Goal: Task Accomplishment & Management: Use online tool/utility

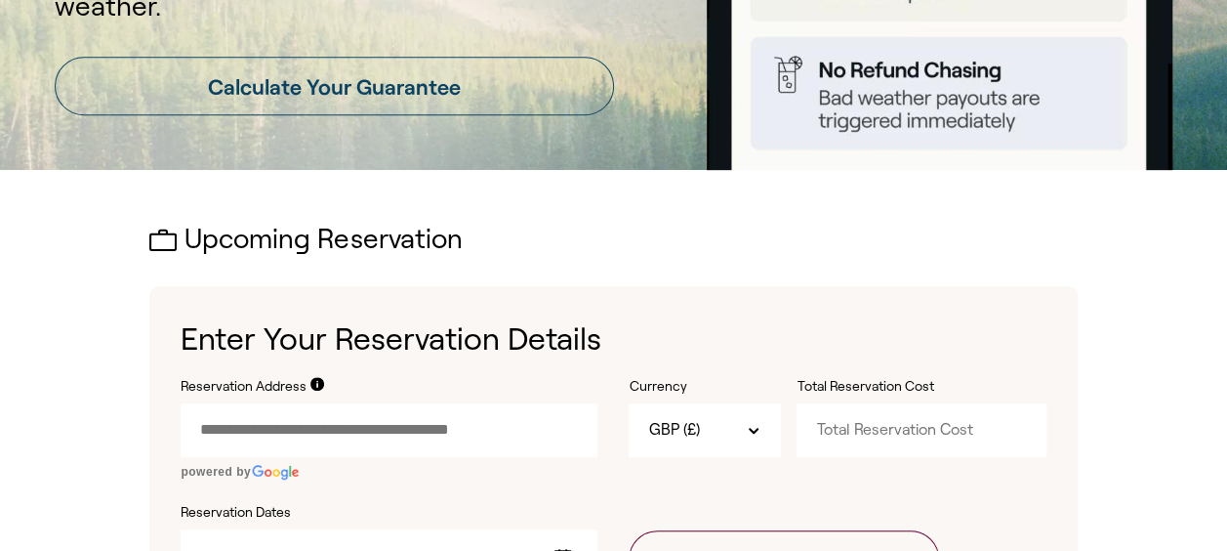
scroll to position [447, 0]
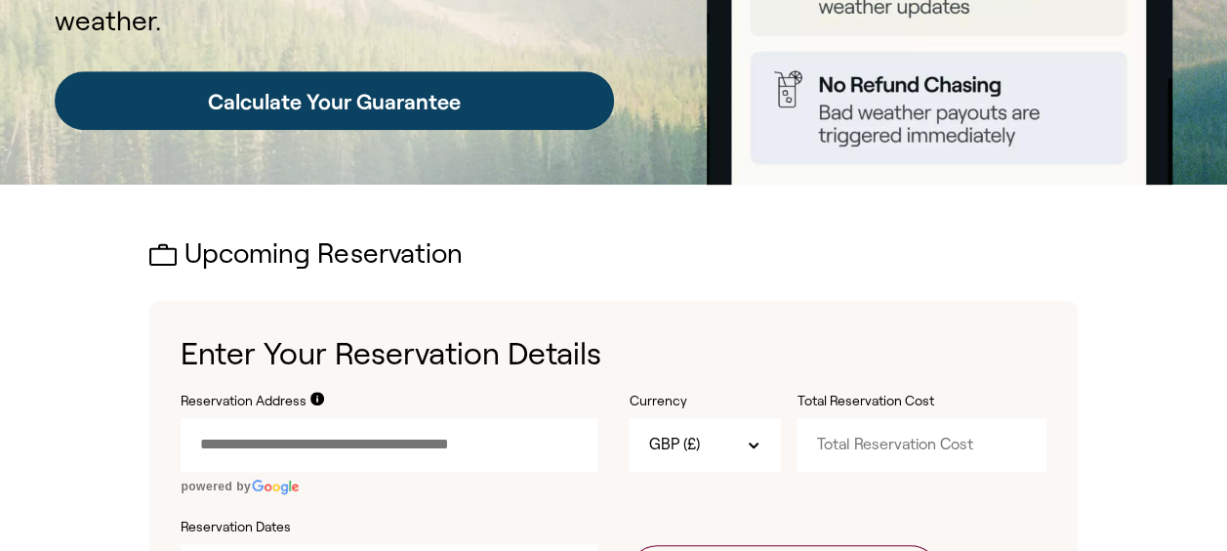
click at [549, 102] on link "Calculate Your Guarantee" at bounding box center [334, 100] width 559 height 59
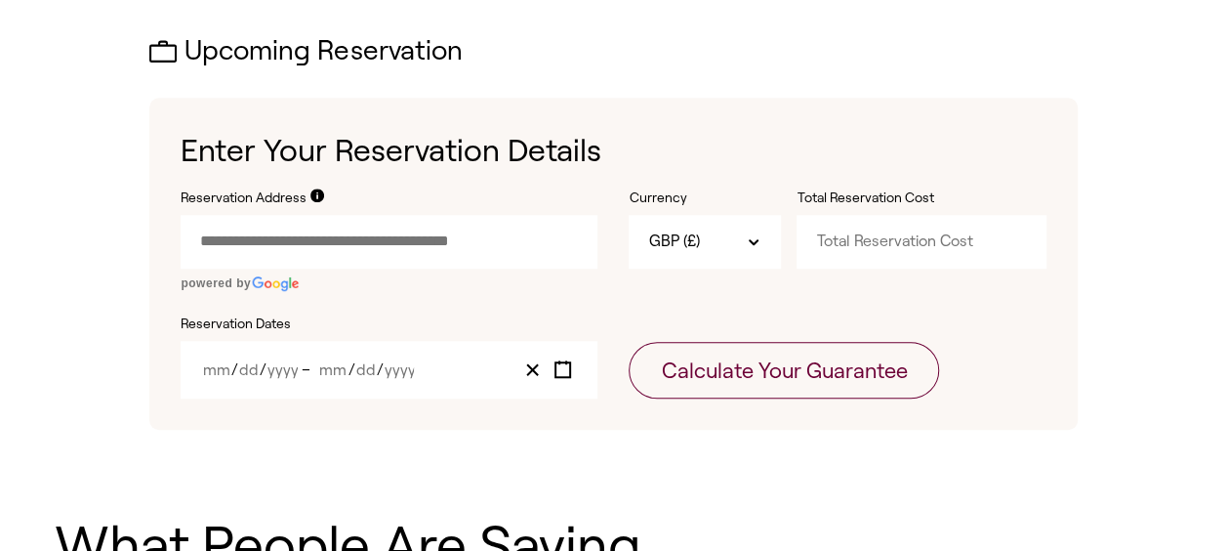
scroll to position [686, 0]
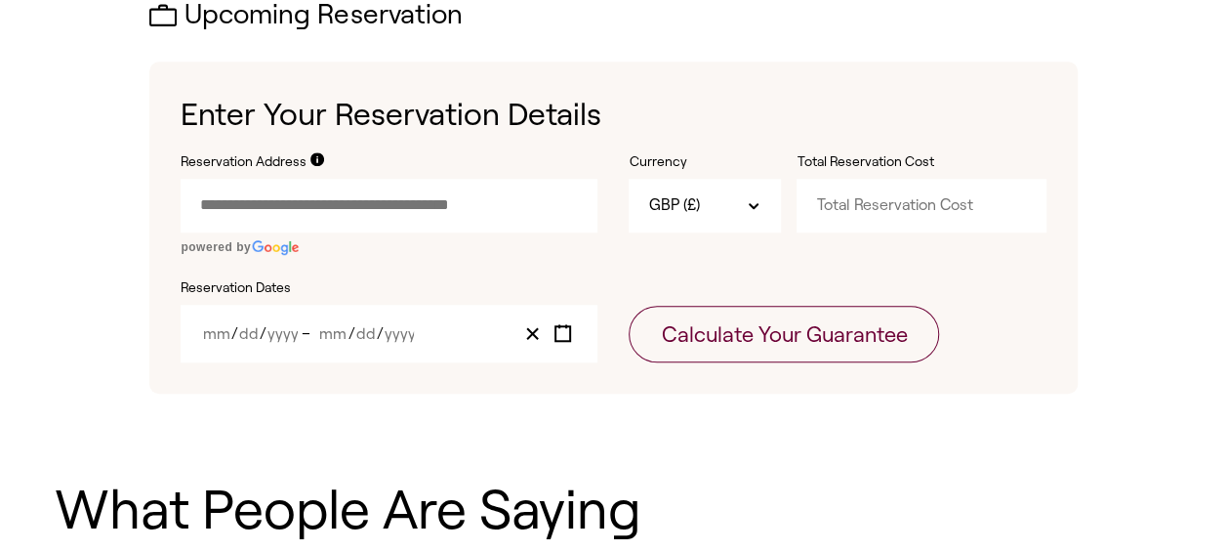
click at [508, 208] on input "Reservation Address" at bounding box center [389, 205] width 417 height 53
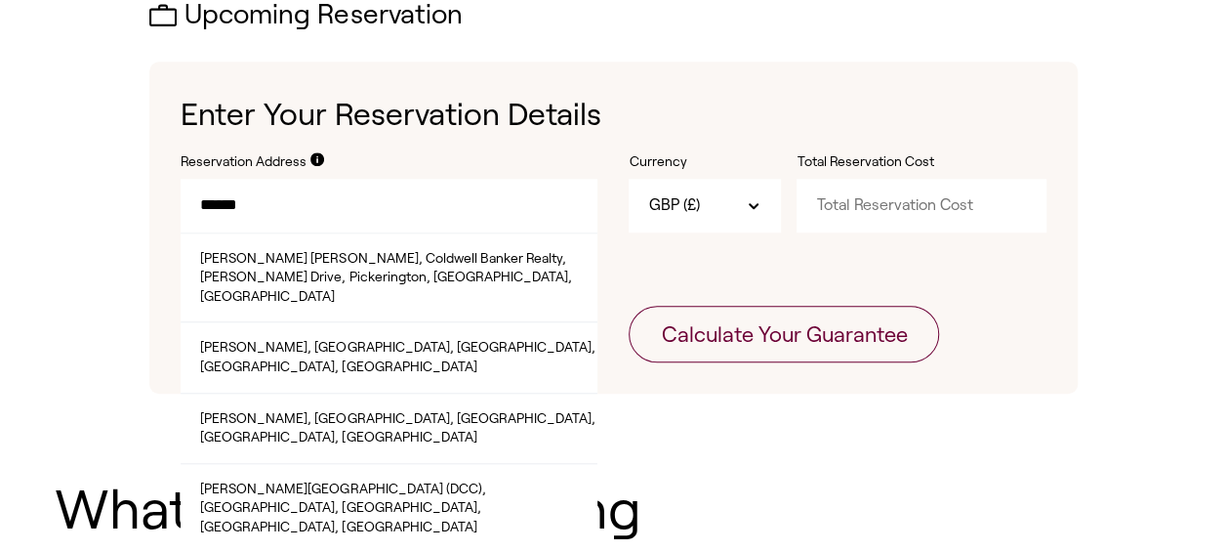
drag, startPoint x: 199, startPoint y: 201, endPoint x: 230, endPoint y: 212, distance: 33.0
click at [199, 201] on input "******" at bounding box center [389, 205] width 417 height 53
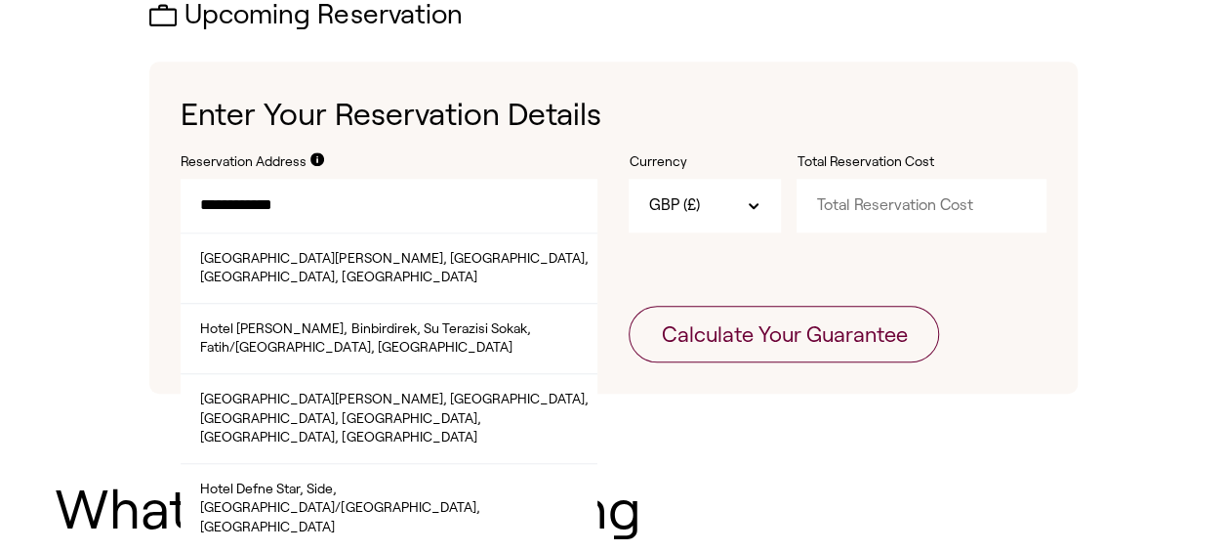
click at [391, 203] on input "**********" at bounding box center [389, 205] width 417 height 53
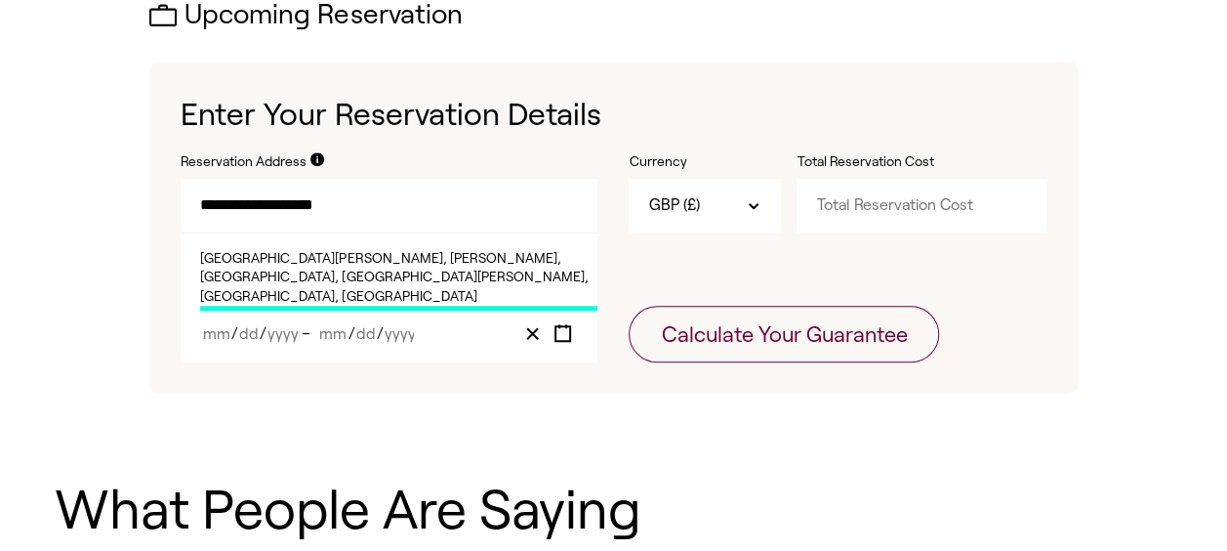
click at [361, 264] on span "[GEOGRAPHIC_DATA][PERSON_NAME], [PERSON_NAME], [GEOGRAPHIC_DATA], [GEOGRAPHIC_D…" at bounding box center [398, 280] width 397 height 62
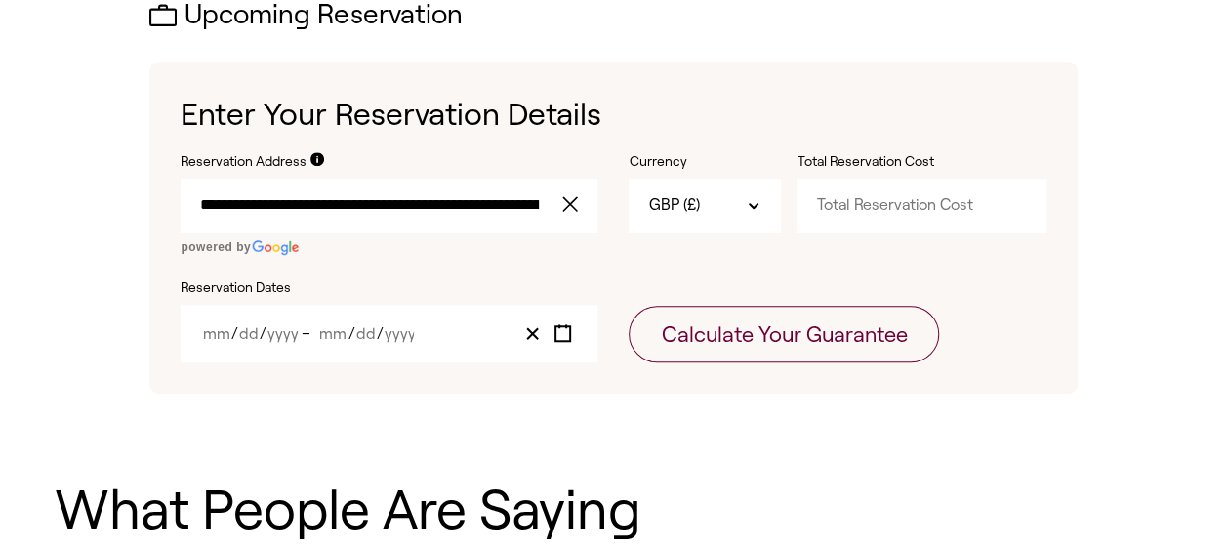
type input "**********"
click at [285, 333] on input "Year" at bounding box center [282, 333] width 32 height 17
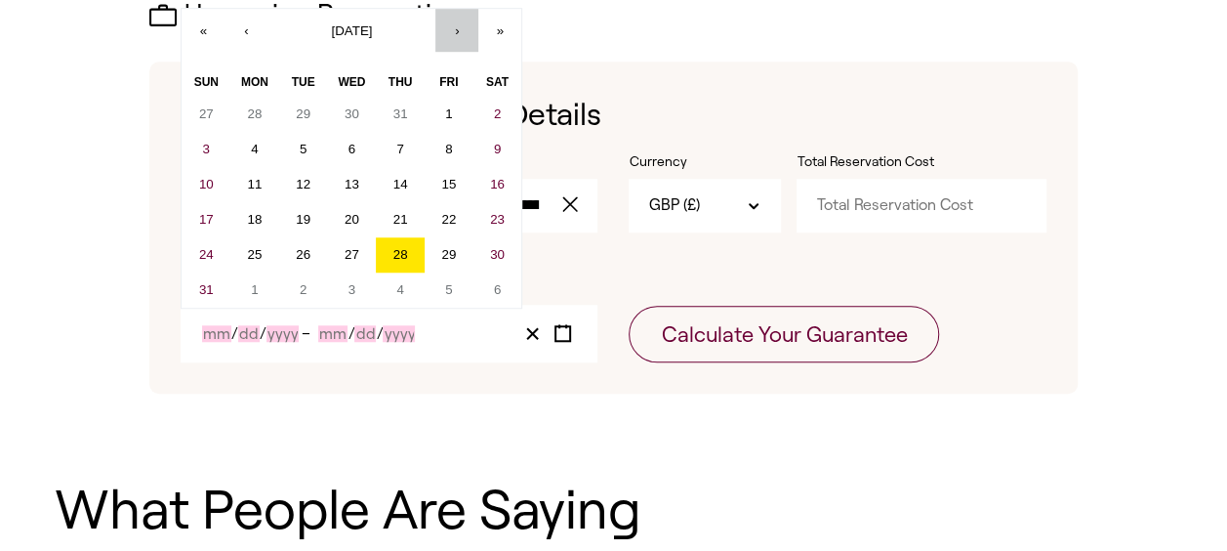
click at [455, 25] on button "›" at bounding box center [456, 30] width 43 height 43
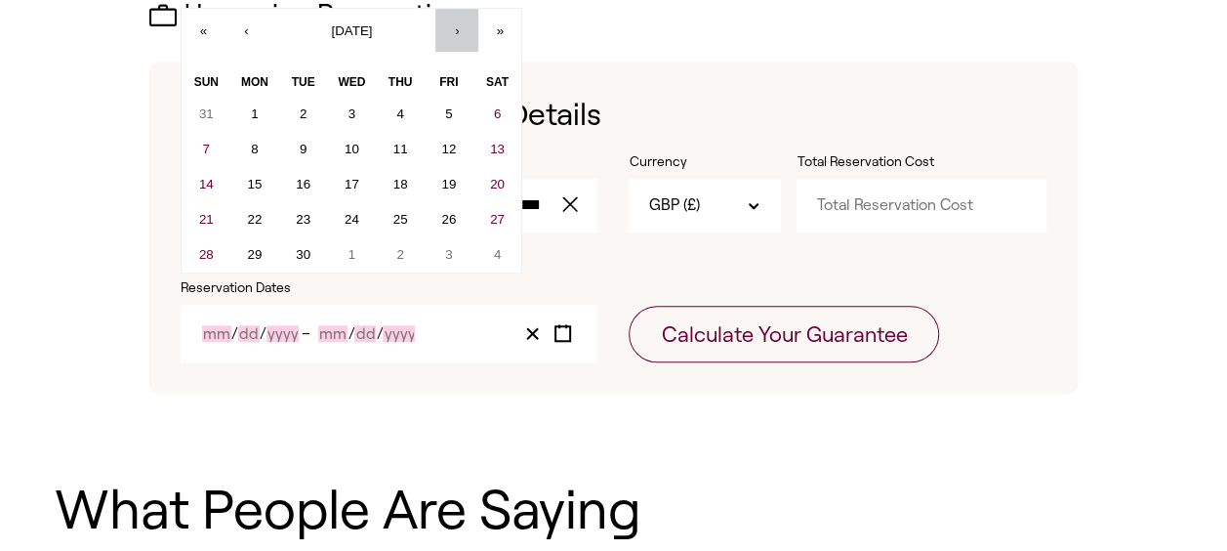
click at [456, 25] on button "›" at bounding box center [456, 30] width 43 height 43
click at [455, 29] on button "›" at bounding box center [456, 30] width 43 height 43
click at [454, 29] on button "›" at bounding box center [456, 30] width 43 height 43
click at [453, 29] on button "›" at bounding box center [456, 30] width 43 height 43
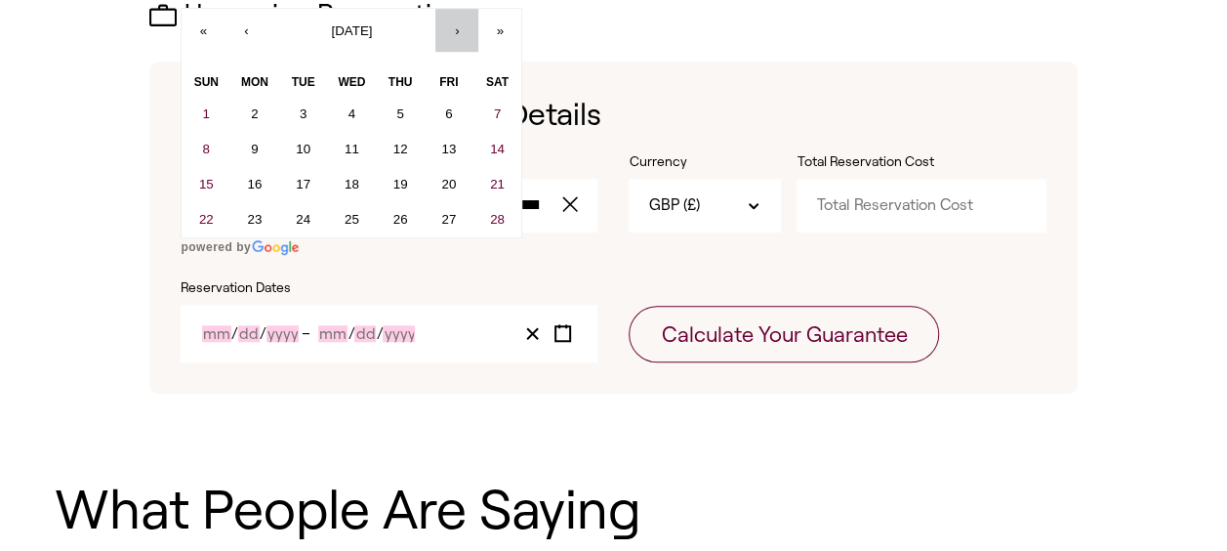
click at [453, 30] on button "›" at bounding box center [456, 30] width 43 height 43
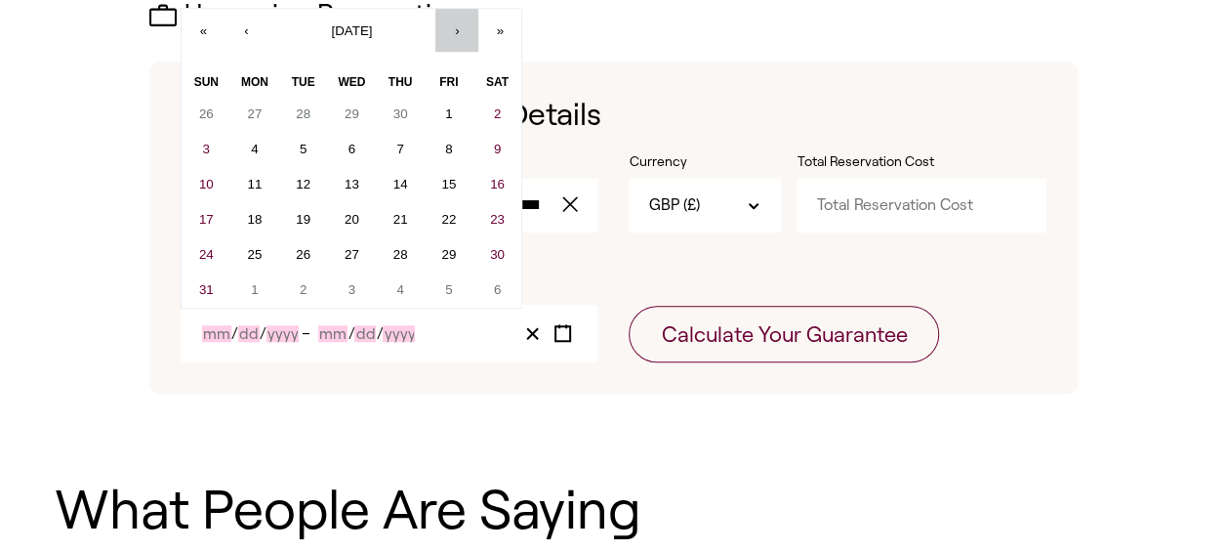
click at [453, 30] on button "›" at bounding box center [456, 30] width 43 height 43
click at [452, 30] on button "›" at bounding box center [456, 30] width 43 height 43
click at [452, 31] on button "›" at bounding box center [456, 30] width 43 height 43
click at [401, 143] on abbr "6" at bounding box center [399, 149] width 7 height 15
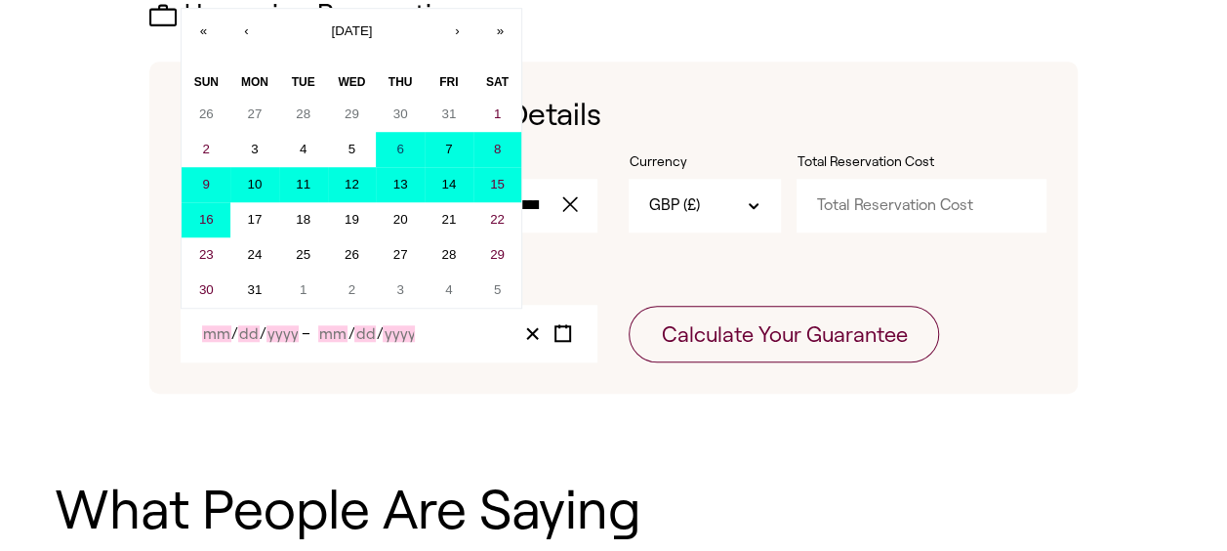
click at [209, 213] on abbr "16" at bounding box center [206, 219] width 15 height 15
type input "8"
type input "6"
type input "2026"
type input "8"
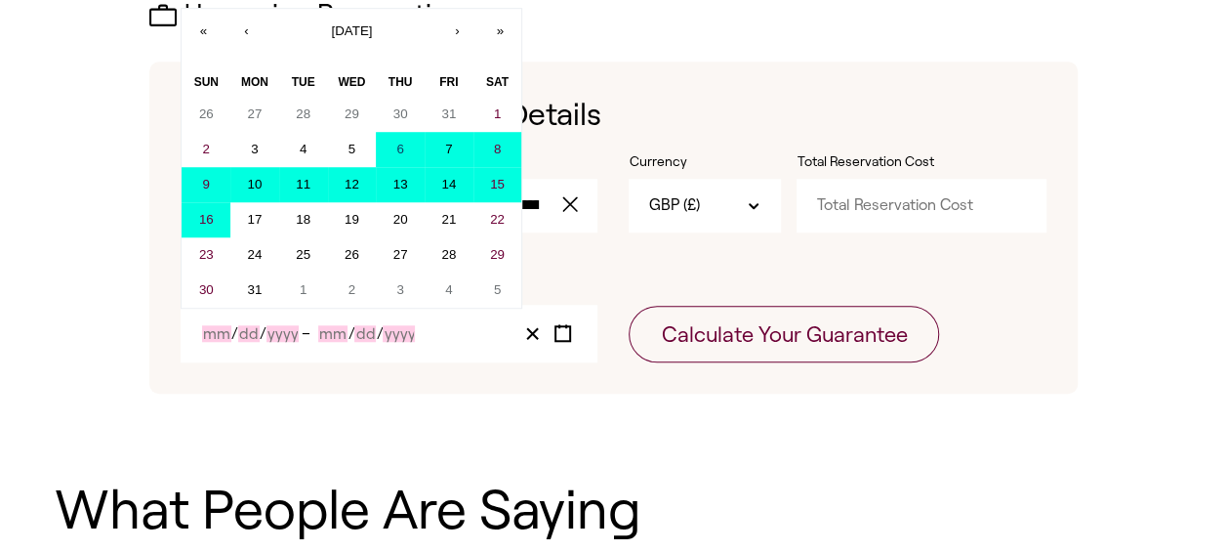
type input "16"
type input "2026"
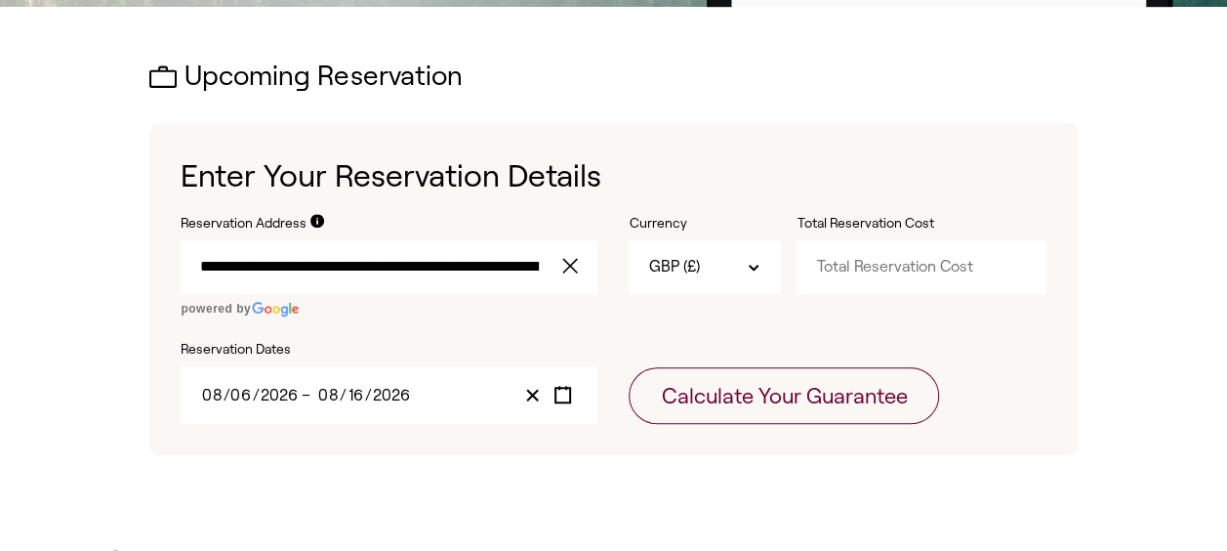
scroll to position [629, 0]
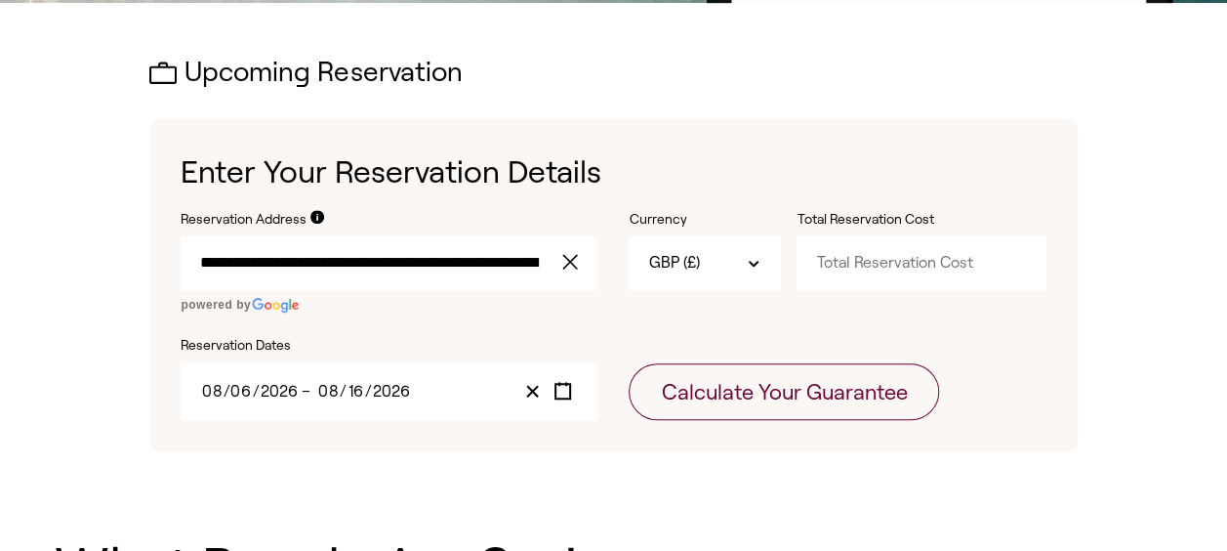
click at [890, 256] on input "Total Reservation Cost" at bounding box center [921, 262] width 249 height 53
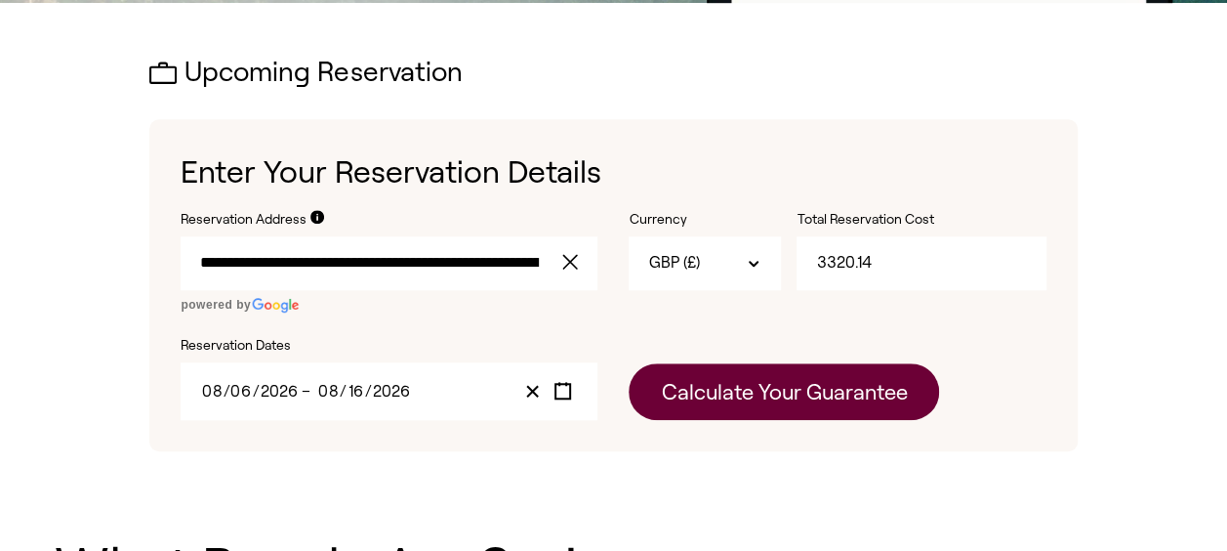
type input "3320.14"
click at [693, 396] on button "Calculate Your Guarantee" at bounding box center [784, 391] width 310 height 57
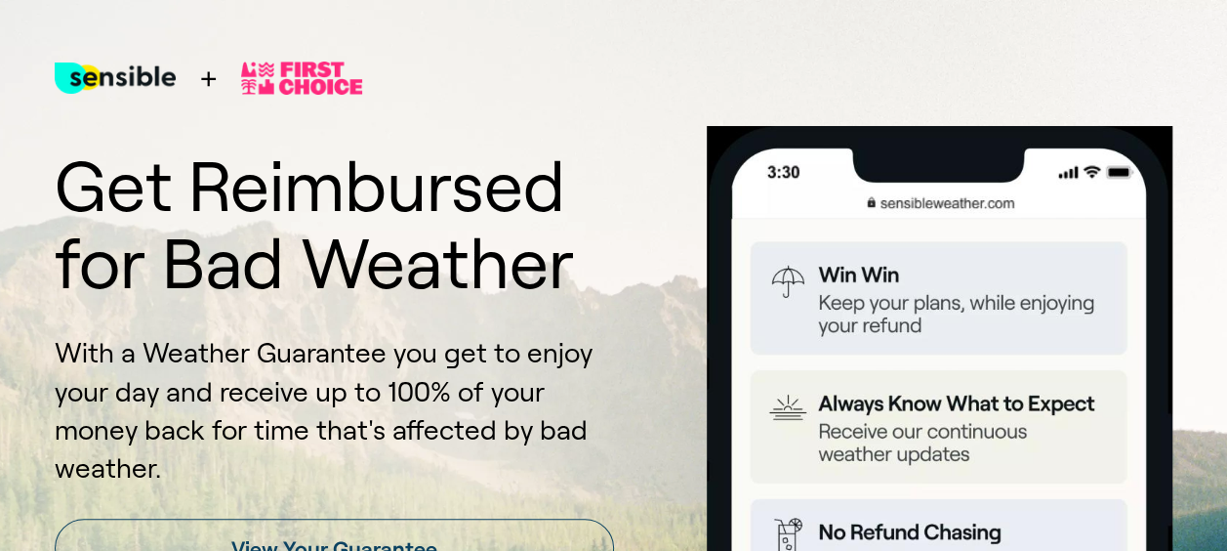
scroll to position [629, 0]
